Goal: Navigation & Orientation: Locate item on page

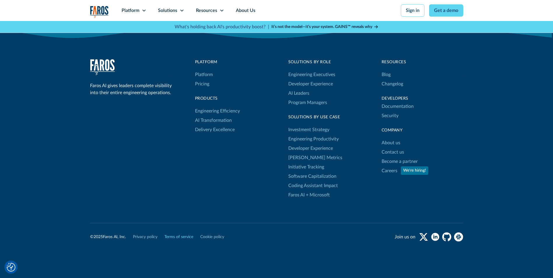
scroll to position [1907, 0]
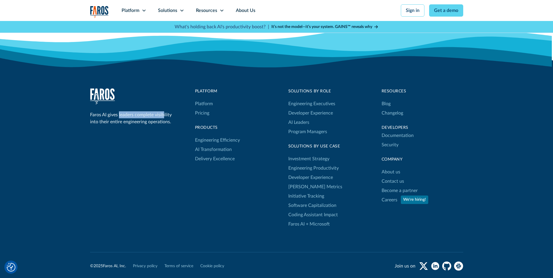
drag, startPoint x: 119, startPoint y: 96, endPoint x: 164, endPoint y: 96, distance: 44.9
click at [164, 111] on div "Faros AI gives leaders complete visibility into their entire engineering operat…" at bounding box center [132, 118] width 84 height 14
click at [103, 111] on div "Faros AI gives leaders complete visibility into their entire engineering operat…" at bounding box center [132, 118] width 84 height 14
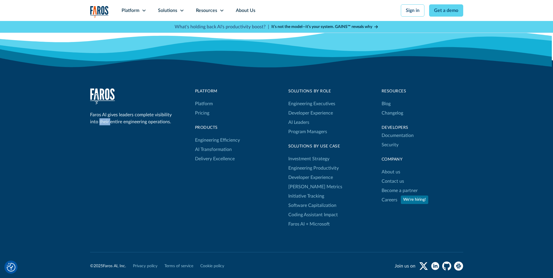
click at [103, 111] on div "Faros AI gives leaders complete visibility into their entire engineering operat…" at bounding box center [132, 118] width 84 height 14
drag, startPoint x: 103, startPoint y: 102, endPoint x: 116, endPoint y: 103, distance: 13.2
click at [116, 111] on div "Faros AI gives leaders complete visibility into their entire engineering operat…" at bounding box center [132, 118] width 84 height 14
drag, startPoint x: 116, startPoint y: 103, endPoint x: 150, endPoint y: 104, distance: 34.4
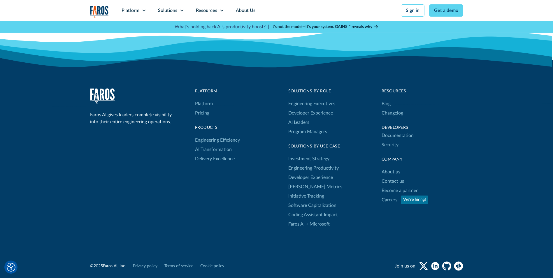
click at [150, 111] on div "Faros AI gives leaders complete visibility into their entire engineering operat…" at bounding box center [132, 118] width 84 height 14
drag, startPoint x: 150, startPoint y: 104, endPoint x: 141, endPoint y: 104, distance: 8.7
click at [141, 111] on div "Faros AI gives leaders complete visibility into their entire engineering operat…" at bounding box center [132, 118] width 84 height 14
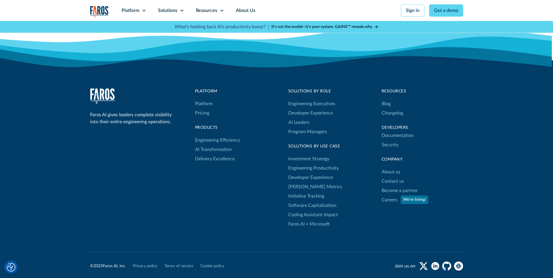
drag, startPoint x: 141, startPoint y: 104, endPoint x: 152, endPoint y: 103, distance: 10.8
click at [152, 111] on div "Faros AI gives leaders complete visibility into their entire engineering operat…" at bounding box center [132, 118] width 84 height 14
